Goal: Information Seeking & Learning: Learn about a topic

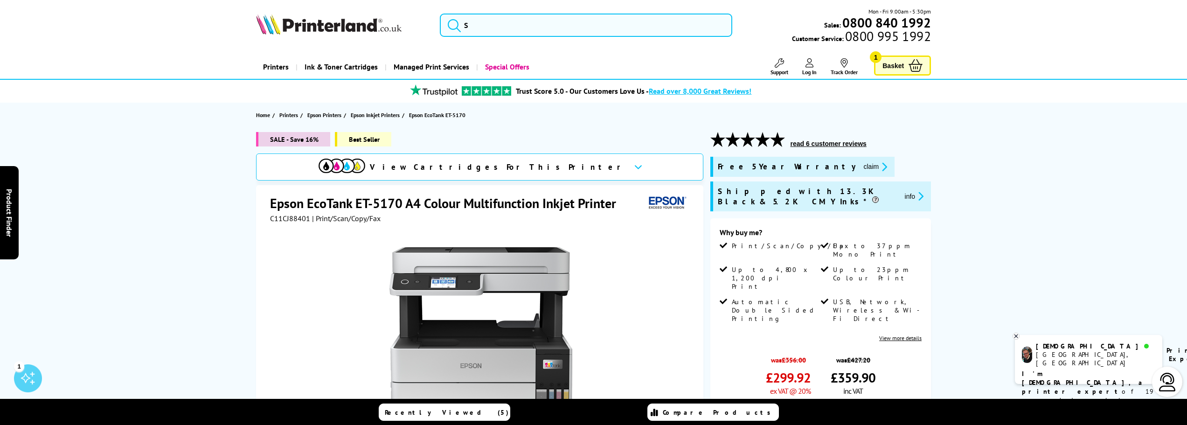
click at [878, 166] on icon "promo-description" at bounding box center [882, 167] width 8 height 10
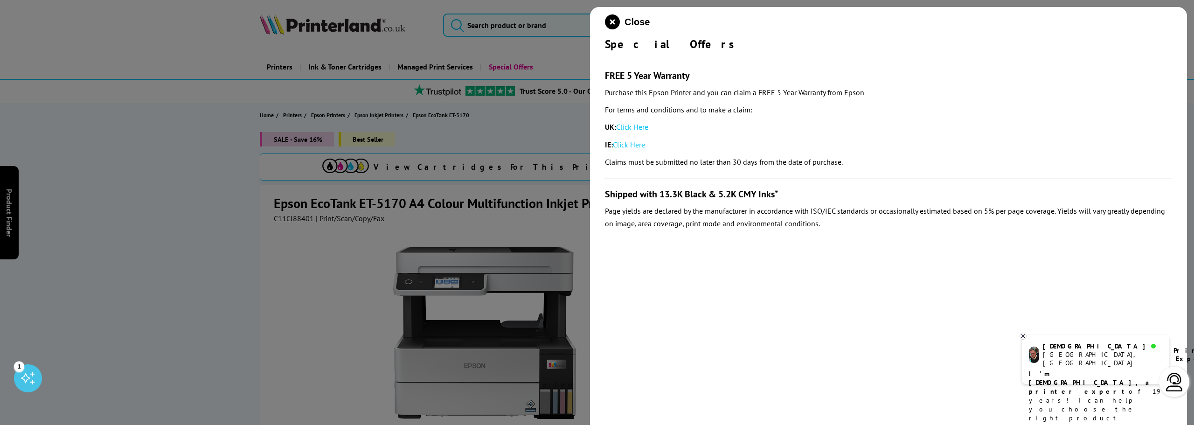
click at [632, 128] on link "Click Here" at bounding box center [632, 126] width 32 height 9
